Goal: Transaction & Acquisition: Purchase product/service

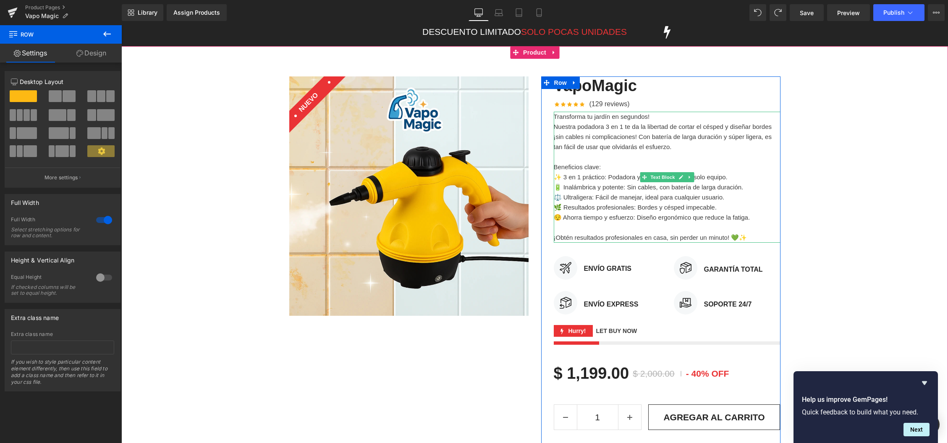
scroll to position [66, 0]
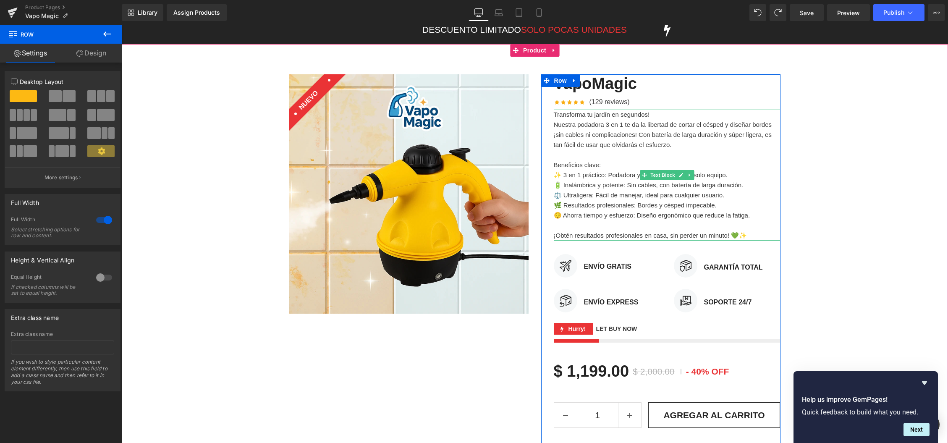
drag, startPoint x: 625, startPoint y: 181, endPoint x: 278, endPoint y: 153, distance: 347.5
click at [625, 181] on p "🔋 Inalámbrica y potente: Sin cables, con batería de larga duración." at bounding box center [667, 185] width 227 height 10
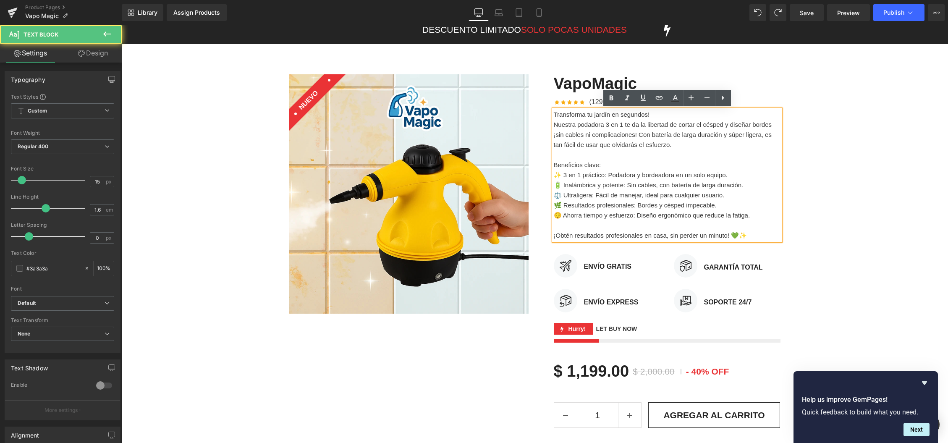
click at [627, 167] on p "Beneficios clave:" at bounding box center [667, 165] width 227 height 10
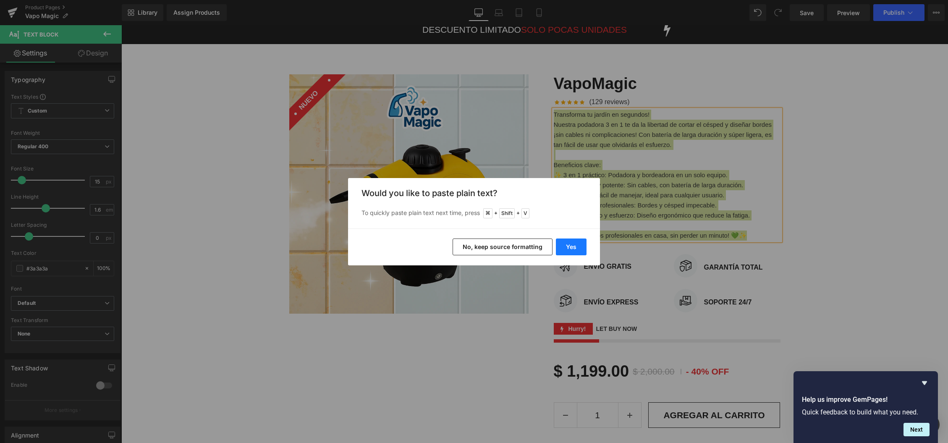
click at [574, 246] on button "Yes" at bounding box center [571, 247] width 31 height 17
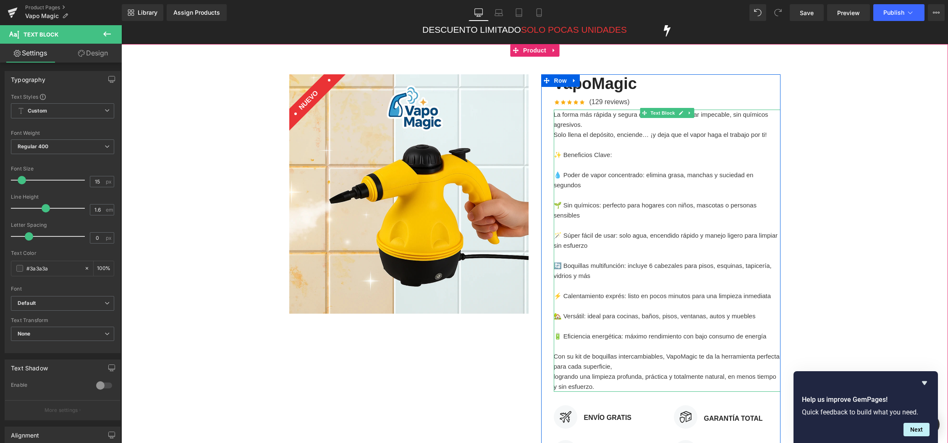
click at [561, 173] on p "💧 Poder de vapor concentrado: elimina grasa, manchas y suciedad en segundos" at bounding box center [667, 180] width 227 height 20
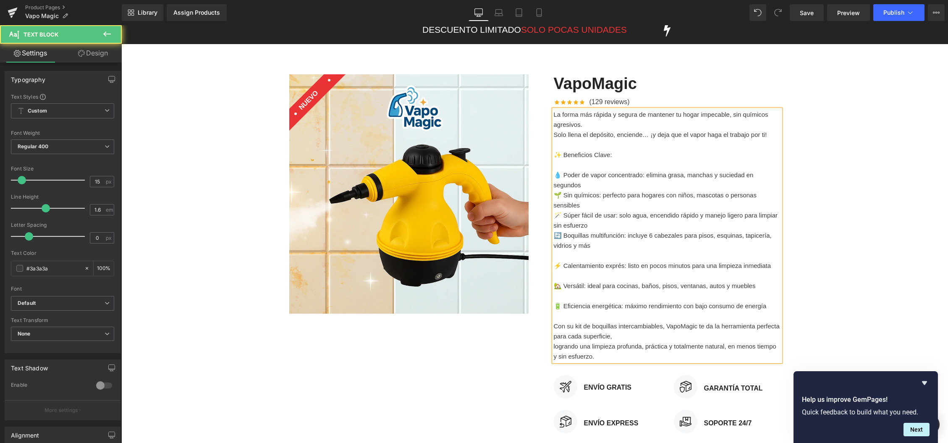
click at [587, 183] on p "💧 Poder de vapor concentrado: elimina grasa, manchas y suciedad en segundos" at bounding box center [667, 180] width 227 height 20
click at [587, 203] on p "🌱 Sin químicos: perfecto para hogares con niños, mascotas o personas sensibles" at bounding box center [667, 200] width 227 height 20
click at [554, 205] on div "La forma más rápida y segura de mantener tu hogar impecable, sin químicos agres…" at bounding box center [667, 236] width 227 height 252
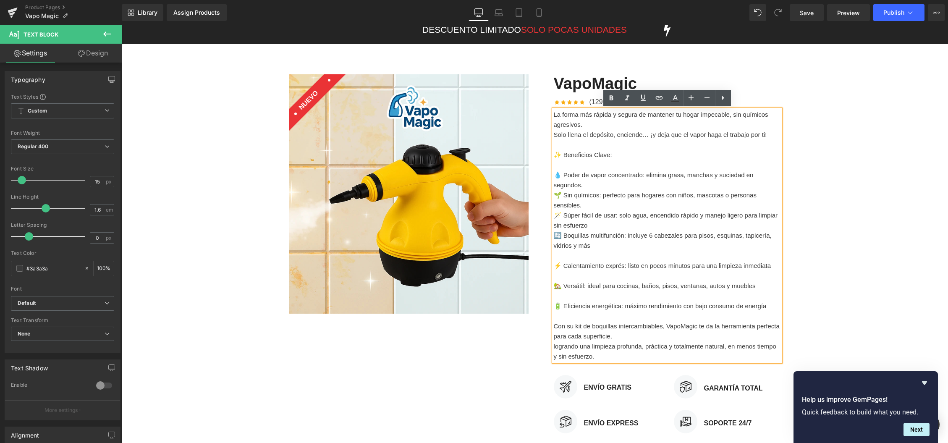
click at [559, 206] on span "🌱 Sin químicos: perfecto para hogares con niños, mascotas o personas sensibles." at bounding box center [655, 199] width 203 height 17
drag, startPoint x: 587, startPoint y: 220, endPoint x: 627, endPoint y: 227, distance: 40.5
click at [587, 220] on p "🪄 Súper fácil de usar: solo agua, encendido rápido y manejo ligero para limpiar…" at bounding box center [667, 220] width 227 height 20
click at [606, 248] on p "🔄 Boquillas multifunción: incluye 6 cabezales para pisos, esquinas, tapicería, …" at bounding box center [667, 241] width 227 height 20
click at [601, 127] on p "La forma más rápida y segura de mantener tu hogar impecable, sin químicos agres…" at bounding box center [667, 120] width 227 height 20
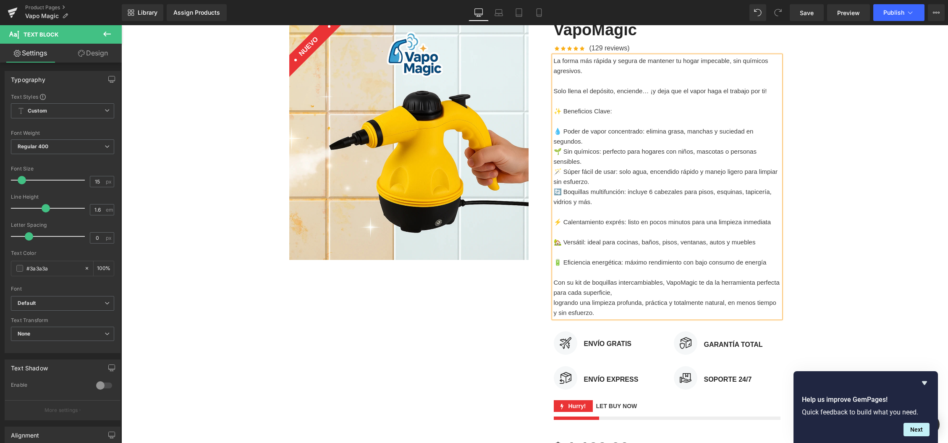
scroll to position [123, 0]
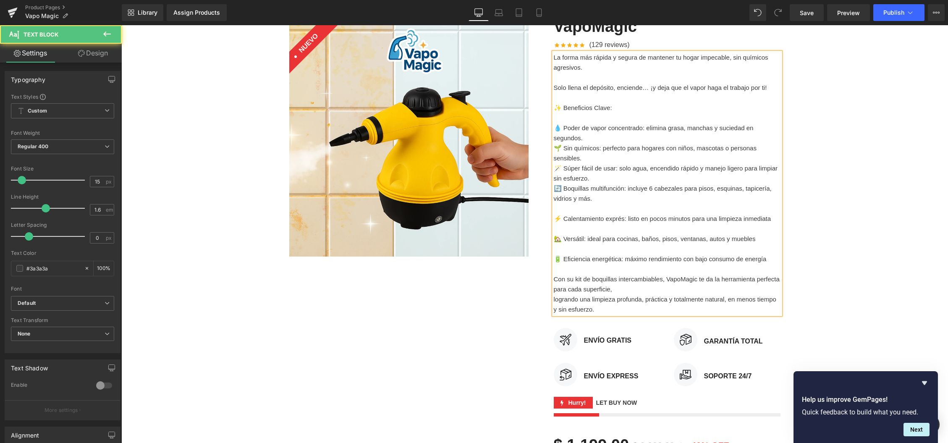
click at [558, 300] on p "logrando una limpieza profunda, práctica y totalmente natural, en menos tiempo …" at bounding box center [667, 304] width 227 height 20
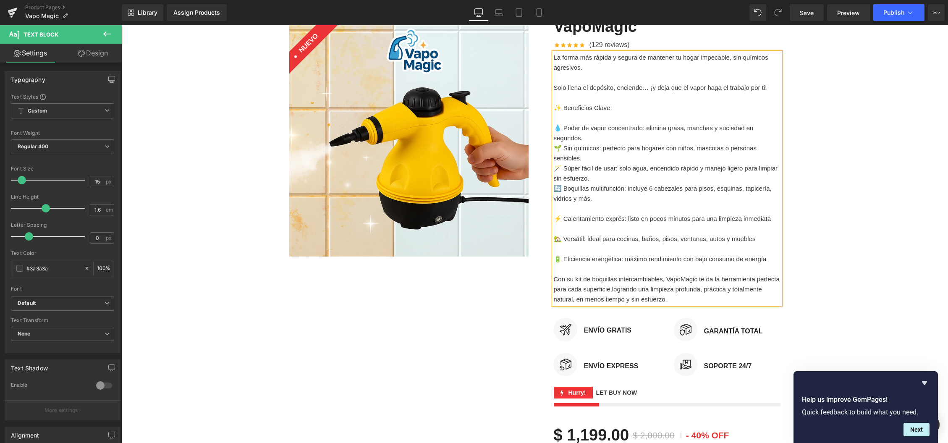
drag, startPoint x: 563, startPoint y: 299, endPoint x: 570, endPoint y: 299, distance: 7.1
click at [563, 299] on span "logrando una limpieza profunda, práctica y totalmente natural, en menos tiempo …" at bounding box center [658, 294] width 208 height 17
click at [923, 225] on div "Sale Off (P) Image NUEVO Text Block Row VapoMagic (P) Title Icon Icon Icon" at bounding box center [534, 270] width 827 height 530
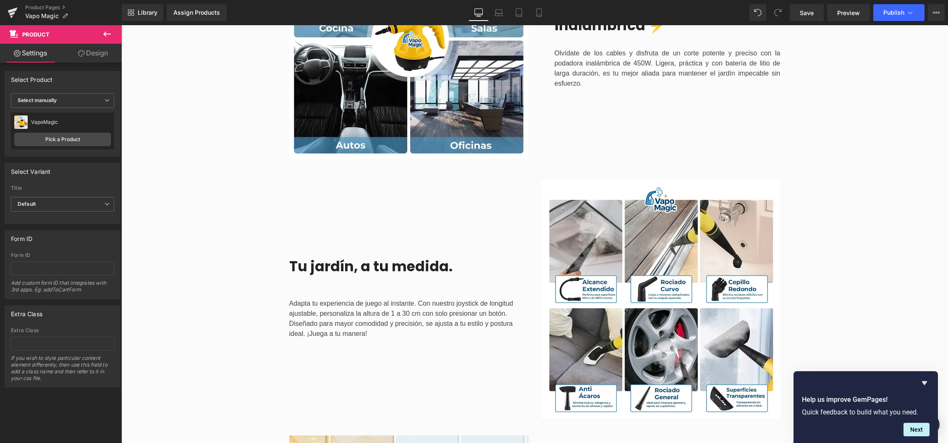
scroll to position [1138, 0]
